Goal: Transaction & Acquisition: Purchase product/service

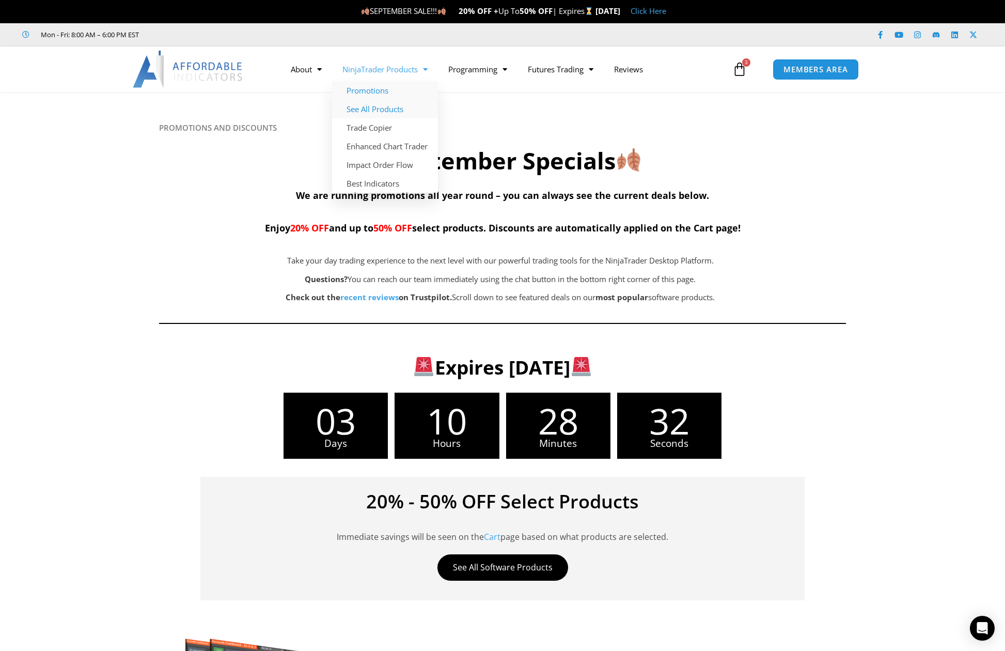
click at [388, 112] on link "See All Products" at bounding box center [385, 109] width 106 height 19
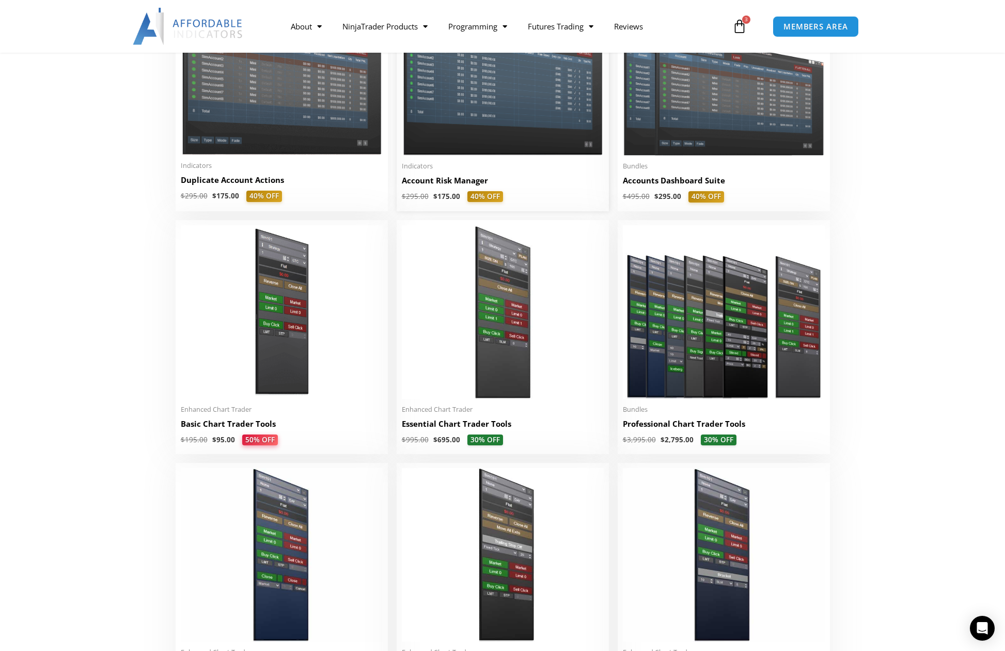
scroll to position [310, 0]
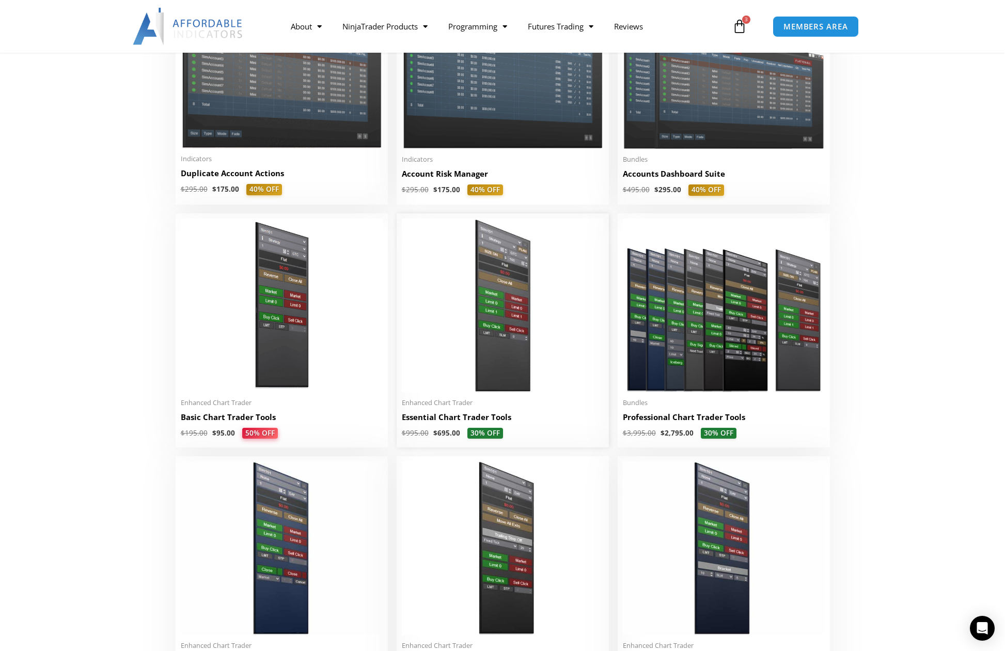
click at [485, 386] on img at bounding box center [503, 305] width 202 height 174
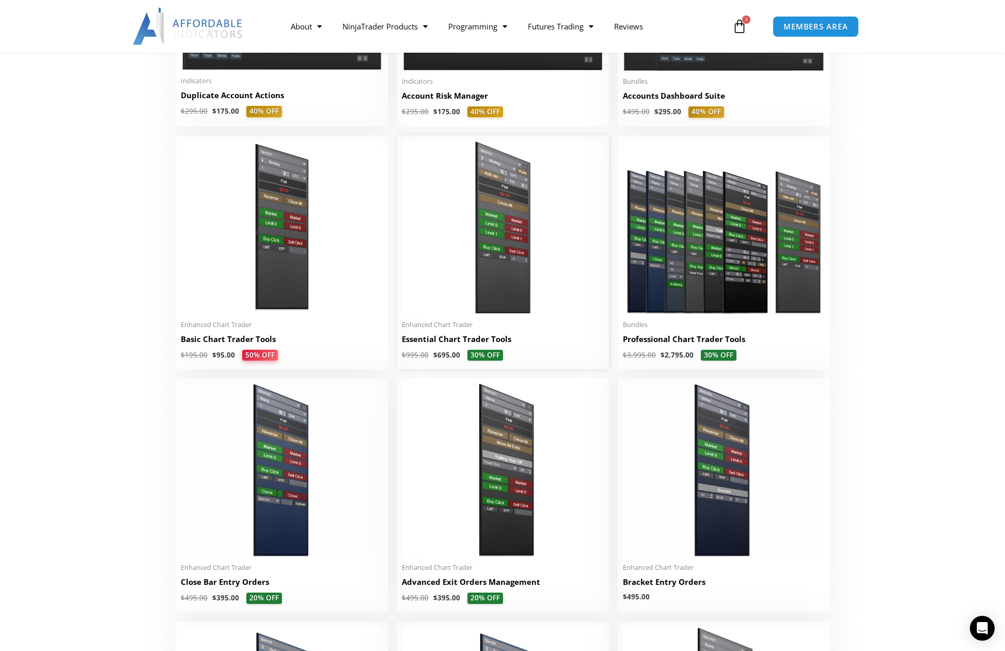
scroll to position [413, 0]
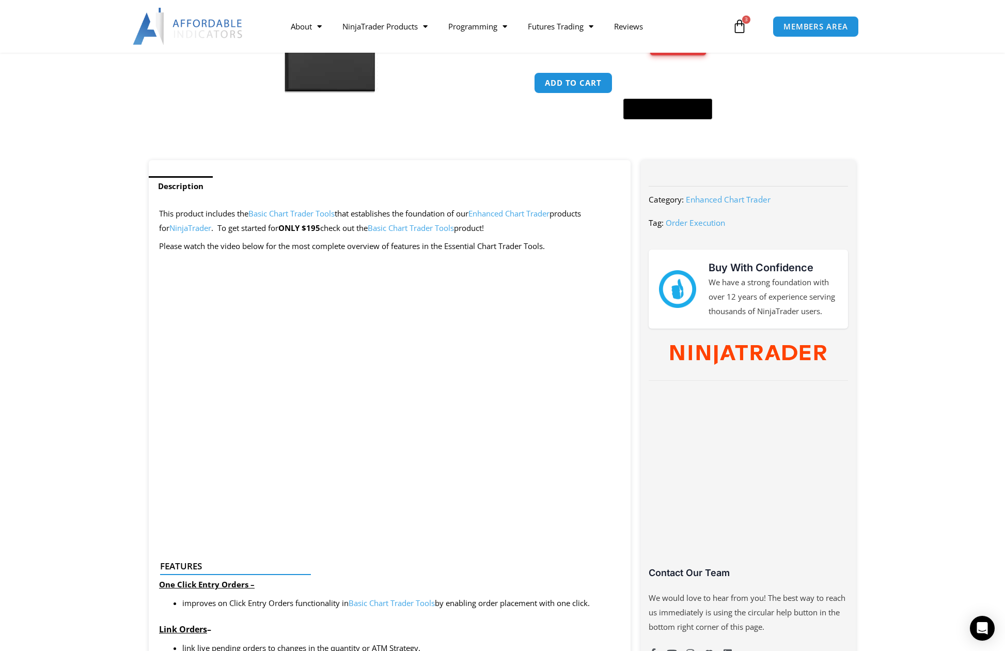
scroll to position [413, 0]
